Goal: Task Accomplishment & Management: Complete application form

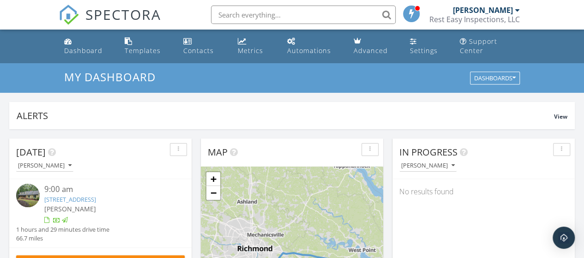
scroll to position [854, 598]
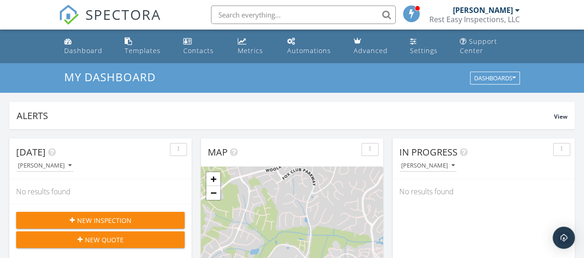
click at [108, 219] on span "New Inspection" at bounding box center [104, 221] width 54 height 10
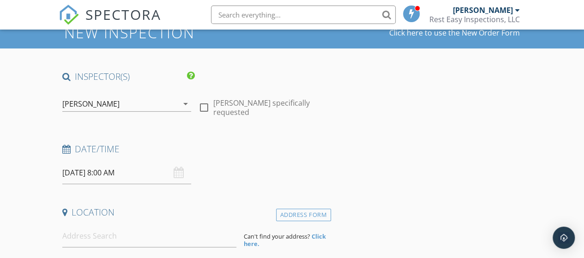
scroll to position [92, 0]
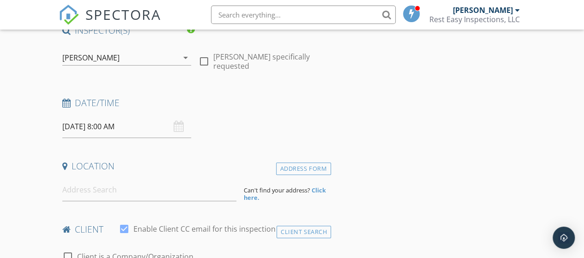
click at [100, 127] on input "09/30/2025 8:00 AM" at bounding box center [126, 126] width 129 height 23
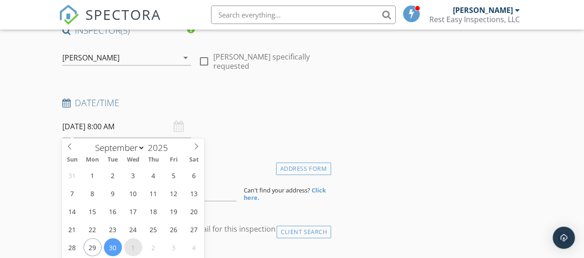
select select "9"
type input "10/01/2025 8:00 AM"
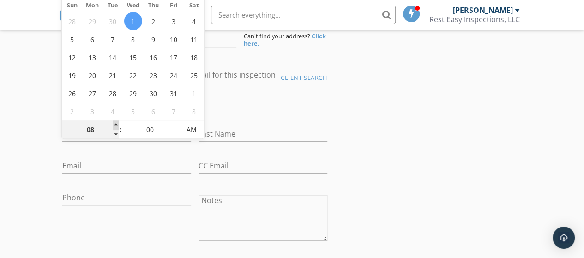
type input "09"
type input "10/01/2025 9:00 AM"
click at [114, 124] on span at bounding box center [116, 125] width 6 height 9
type input "10"
type input "10/01/2025 10:00 AM"
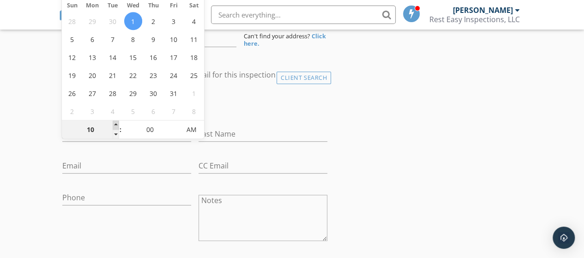
click at [114, 124] on span at bounding box center [116, 125] width 6 height 9
type input "11"
type input "10/01/2025 11:00 AM"
click at [114, 124] on span at bounding box center [116, 125] width 6 height 9
type input "12"
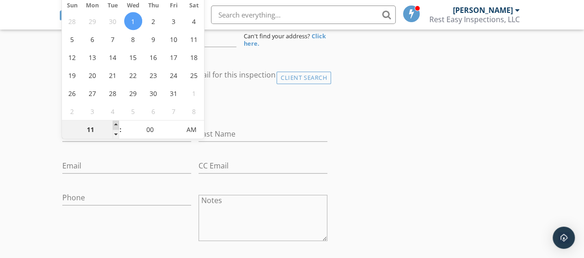
type input "10/01/2025 12:00 PM"
click at [114, 124] on span at bounding box center [116, 125] width 6 height 9
type input "01"
type input "10/01/2025 1:00 PM"
click at [114, 124] on span at bounding box center [116, 125] width 6 height 9
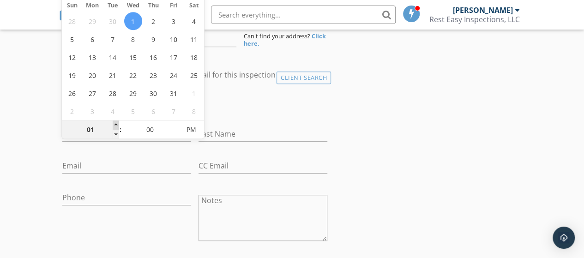
type input "02"
type input "10/01/2025 2:00 PM"
click at [114, 124] on span at bounding box center [116, 125] width 6 height 9
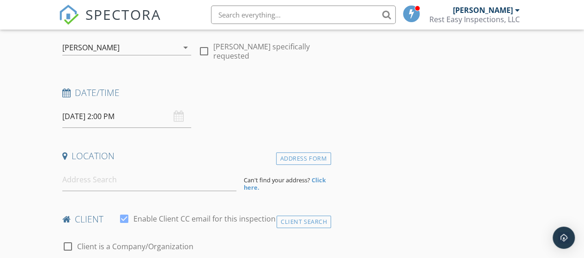
scroll to position [154, 0]
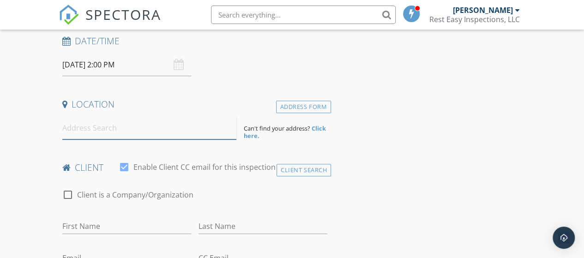
click at [111, 134] on input at bounding box center [149, 128] width 175 height 23
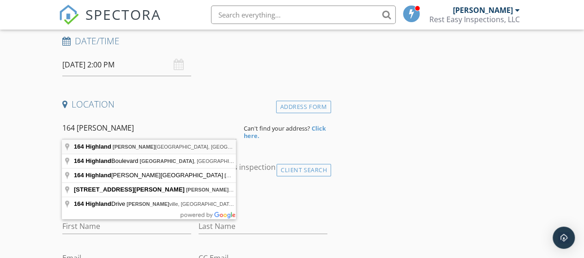
type input "164 Highland, Williamsburg, VA, USA"
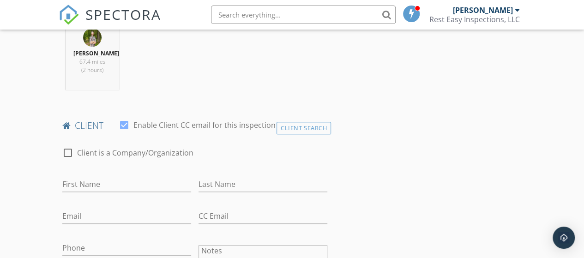
scroll to position [431, 0]
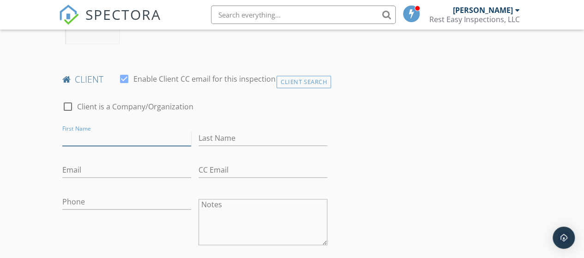
click at [99, 135] on input "First Name" at bounding box center [126, 138] width 129 height 15
type input "o"
click at [305, 81] on div "Client Search" at bounding box center [304, 82] width 54 height 12
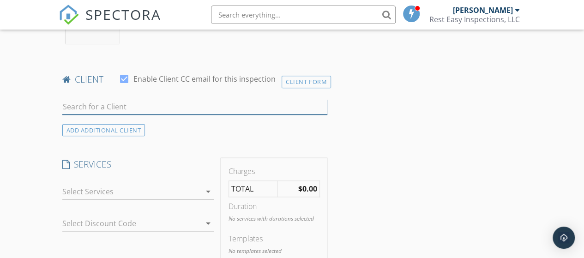
click at [122, 106] on input "text" at bounding box center [194, 106] width 265 height 15
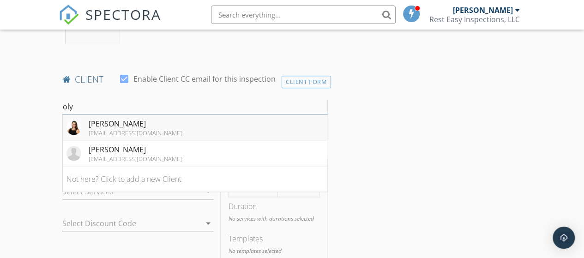
type input "oly"
click at [95, 127] on div "Olyvia Salyer" at bounding box center [135, 123] width 93 height 11
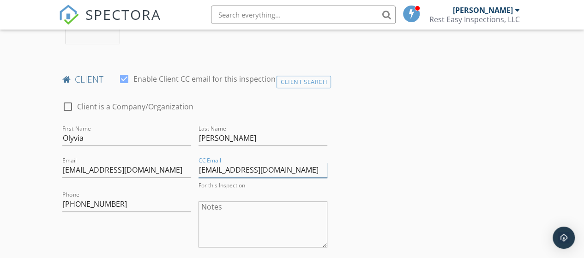
drag, startPoint x: 305, startPoint y: 167, endPoint x: 174, endPoint y: 167, distance: 131.6
click at [176, 168] on div "check_box_outline_blank Client is a Company/Organization First Name Olyvia Last…" at bounding box center [195, 212] width 272 height 241
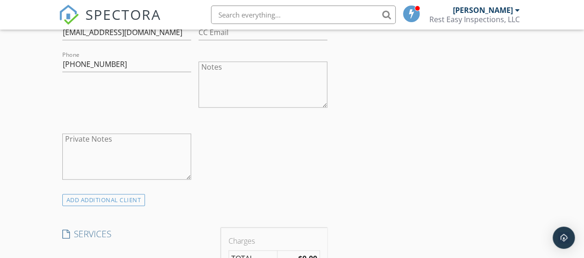
scroll to position [570, 0]
click at [117, 198] on div "ADD ADDITIONAL client" at bounding box center [103, 199] width 83 height 12
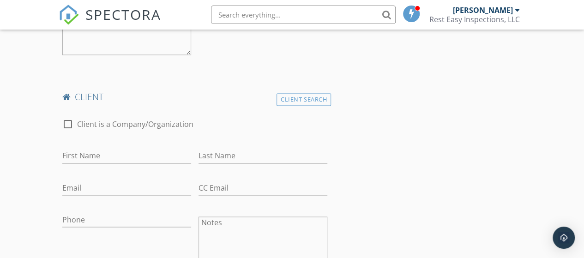
scroll to position [708, 0]
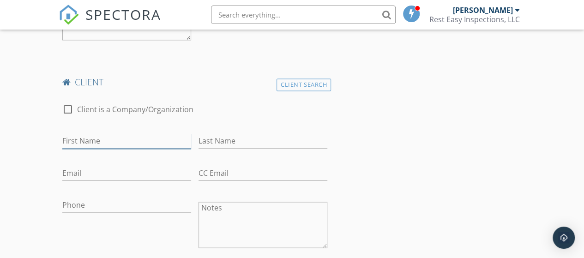
click at [96, 136] on input "First Name" at bounding box center [126, 140] width 129 height 15
type input "Laurie"
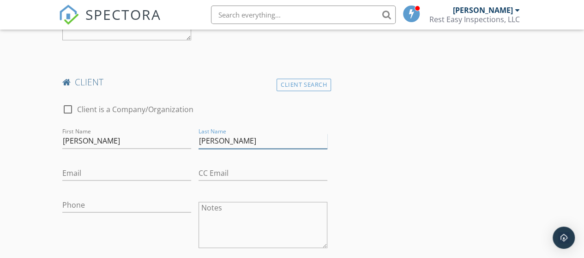
type input "Ciccone"
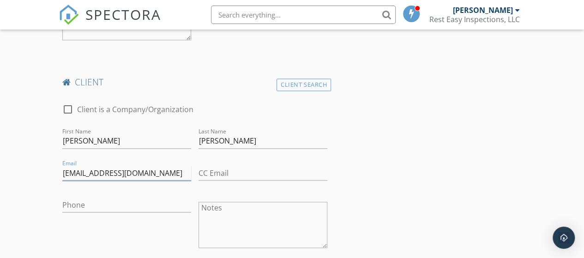
type input "cciccone7@gmail.com"
click at [219, 168] on input "CC Email" at bounding box center [263, 172] width 129 height 15
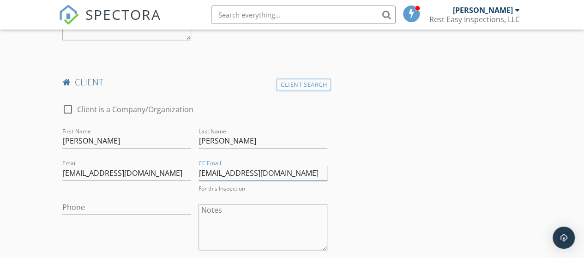
type input "laciccone@wm.edu"
click at [87, 200] on input "Phone" at bounding box center [126, 204] width 129 height 15
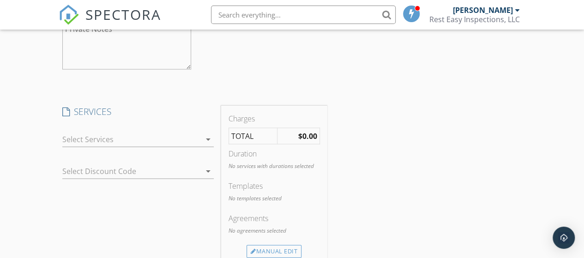
scroll to position [985, 0]
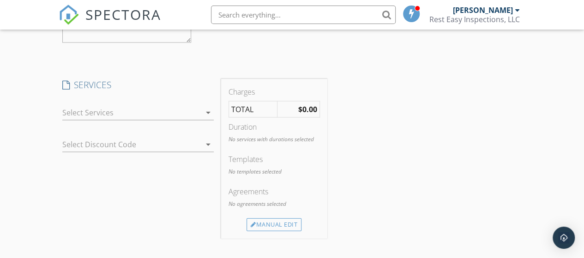
type input "757-645-5300"
click at [91, 114] on div at bounding box center [131, 112] width 139 height 15
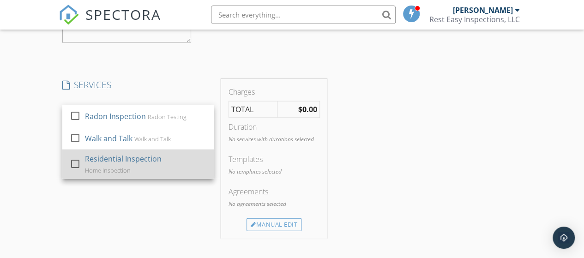
click at [105, 162] on div "Residential Inspection" at bounding box center [123, 158] width 77 height 11
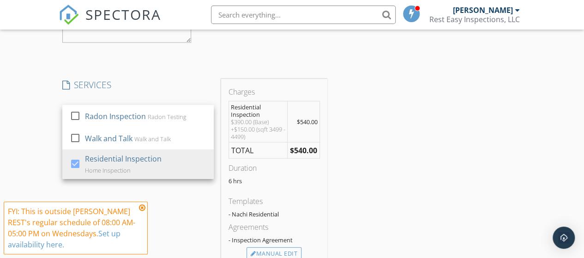
click at [141, 207] on icon at bounding box center [142, 207] width 6 height 7
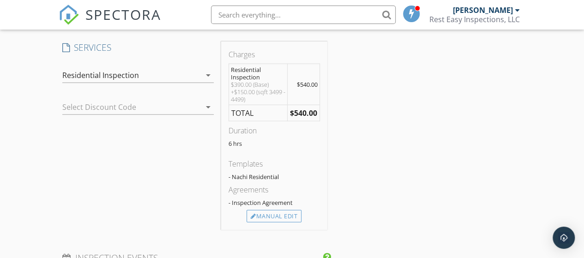
scroll to position [1032, 0]
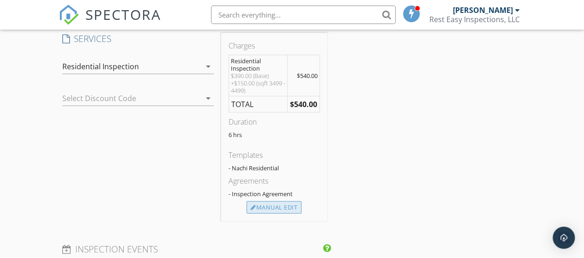
click at [278, 206] on div "Manual Edit" at bounding box center [274, 207] width 55 height 13
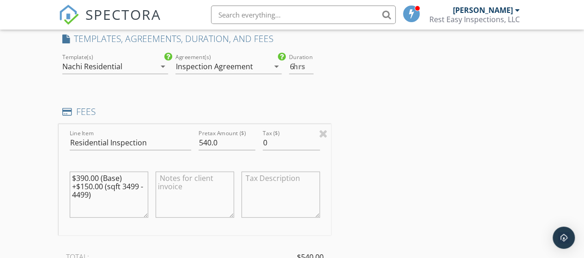
drag, startPoint x: 91, startPoint y: 190, endPoint x: 76, endPoint y: 178, distance: 18.8
click at [76, 178] on textarea "$390.00 (Base) +$150.00 (sqft 3499 - 4499)" at bounding box center [109, 195] width 78 height 46
type textarea "$495"
click at [448, 159] on div "INSPECTOR(S) check_box JUSTIN REST PRIMARY JUSTIN REST arrow_drop_down check_bo…" at bounding box center [292, 26] width 467 height 1882
drag, startPoint x: 220, startPoint y: 141, endPoint x: 181, endPoint y: 140, distance: 38.3
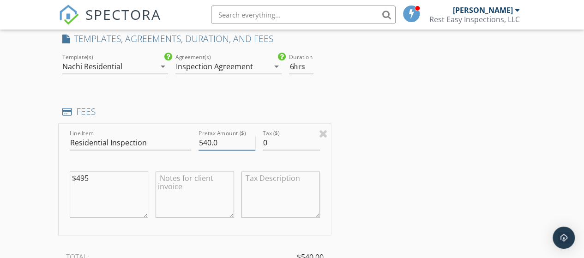
click at [183, 141] on div "Line Item Residential Inspection Pretax Amount ($) 540.0 Tax ($) 0 $495" at bounding box center [195, 179] width 272 height 111
type input "495.00"
click at [375, 168] on div "INSPECTOR(S) check_box JUSTIN REST PRIMARY JUSTIN REST arrow_drop_down check_bo…" at bounding box center [292, 26] width 467 height 1882
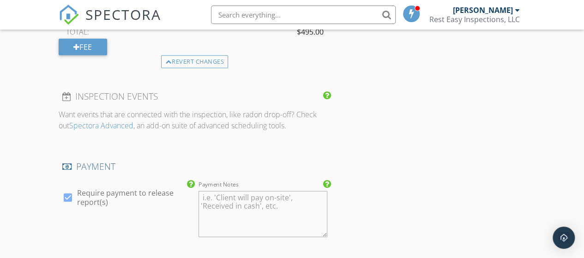
scroll to position [1309, 0]
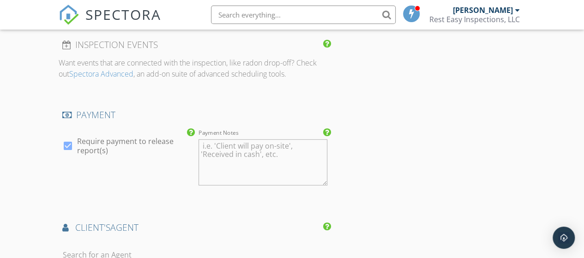
click at [66, 143] on div at bounding box center [68, 146] width 16 height 16
checkbox input "false"
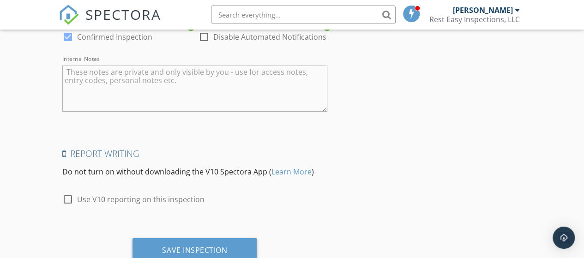
scroll to position [1759, 0]
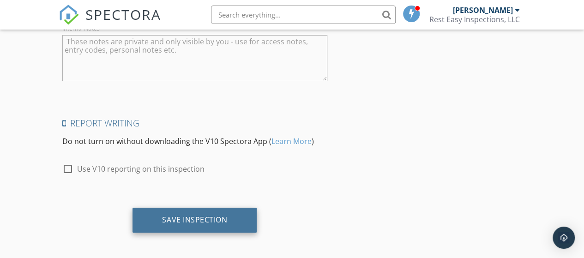
click at [187, 220] on div "Save Inspection" at bounding box center [194, 219] width 65 height 9
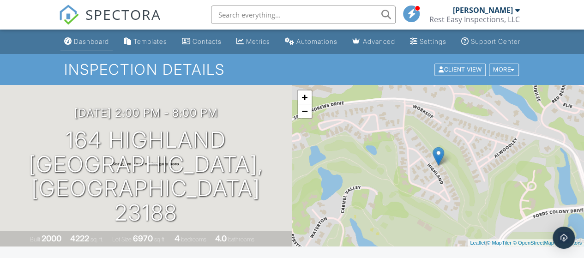
click at [89, 50] on link "Dashboard" at bounding box center [86, 41] width 52 height 17
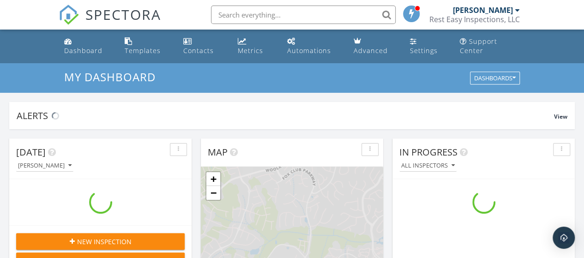
scroll to position [854, 598]
